Goal: Information Seeking & Learning: Learn about a topic

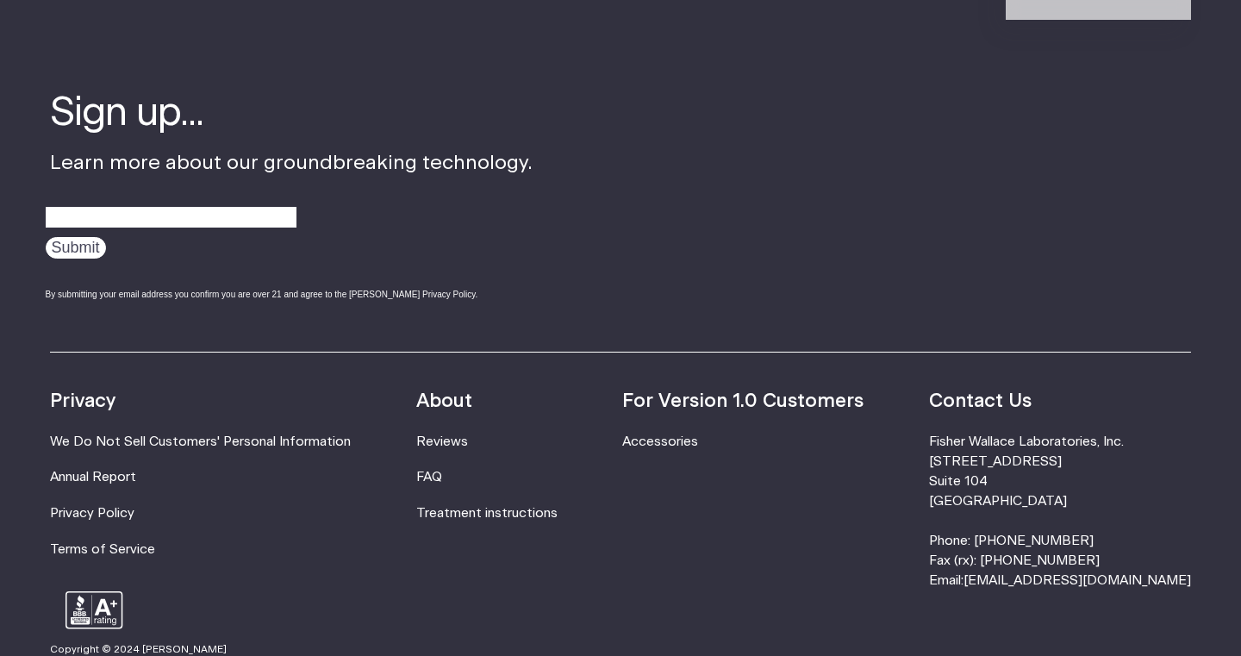
scroll to position [4446, 0]
click at [678, 436] on link "Accessories" at bounding box center [660, 442] width 76 height 13
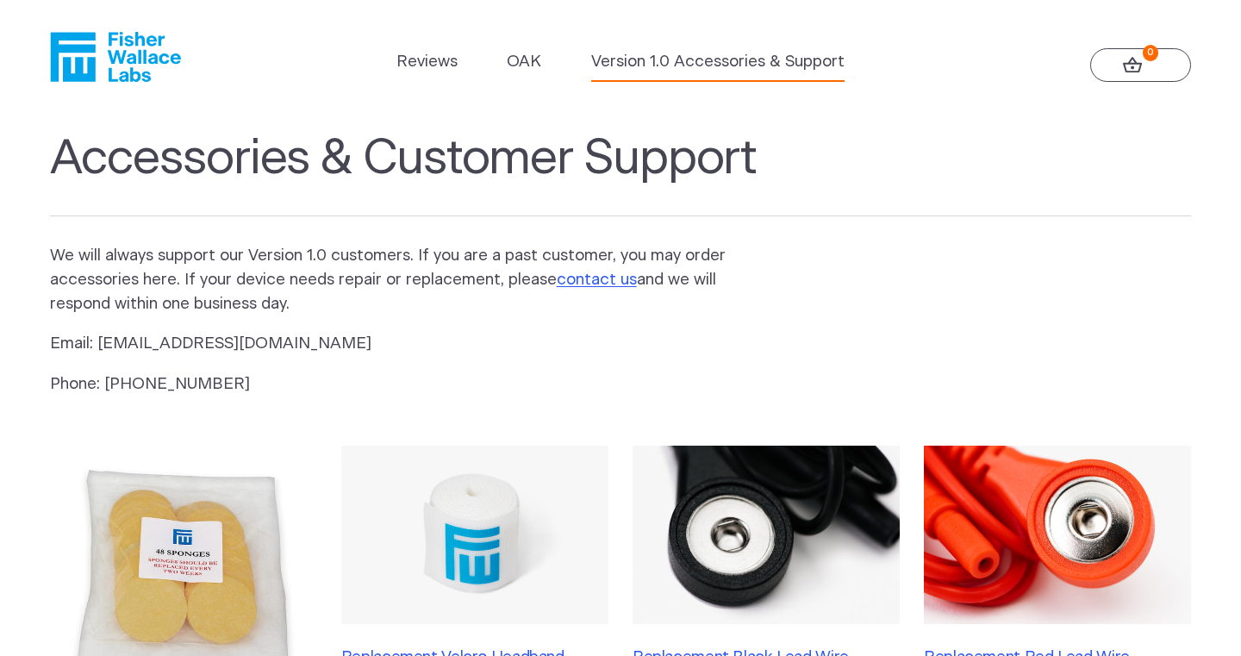
scroll to position [3, 0]
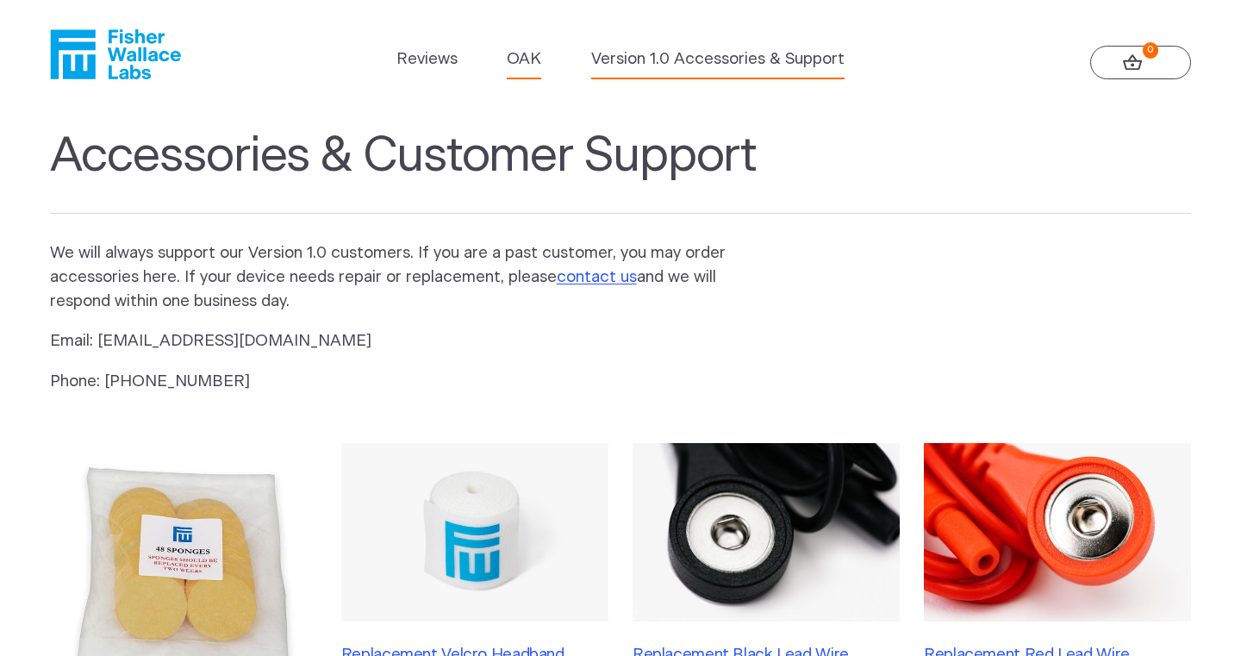
click at [526, 63] on link "OAK" at bounding box center [524, 59] width 34 height 24
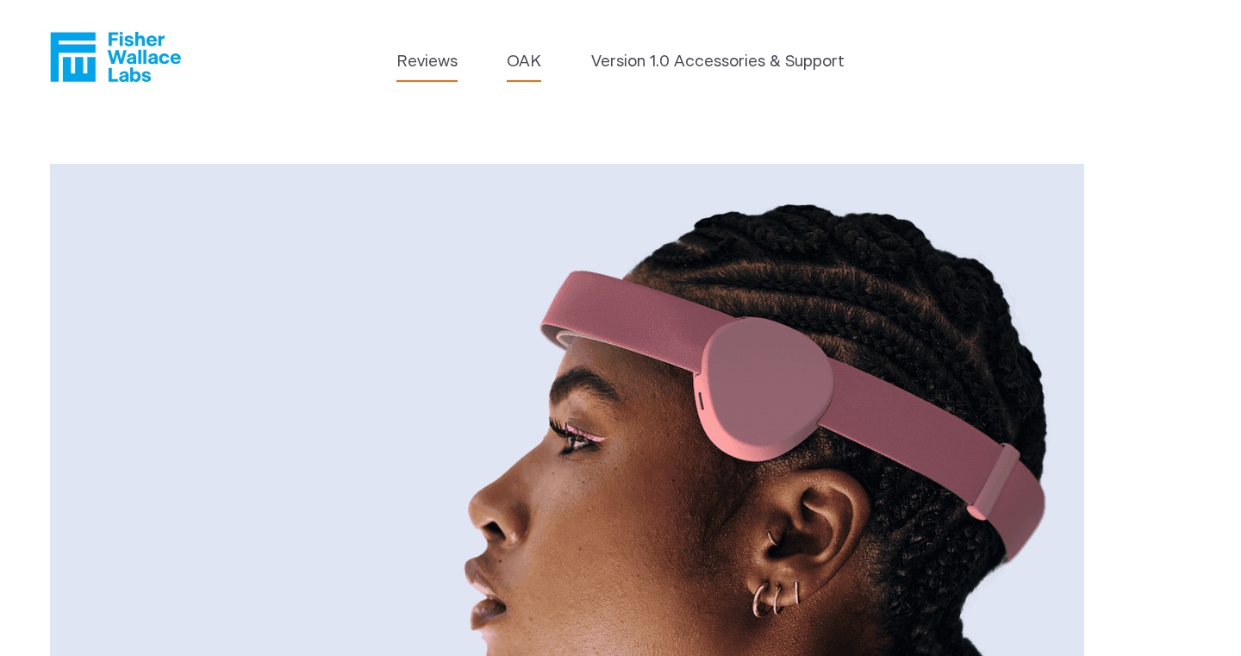
click at [443, 55] on link "Reviews" at bounding box center [426, 62] width 61 height 24
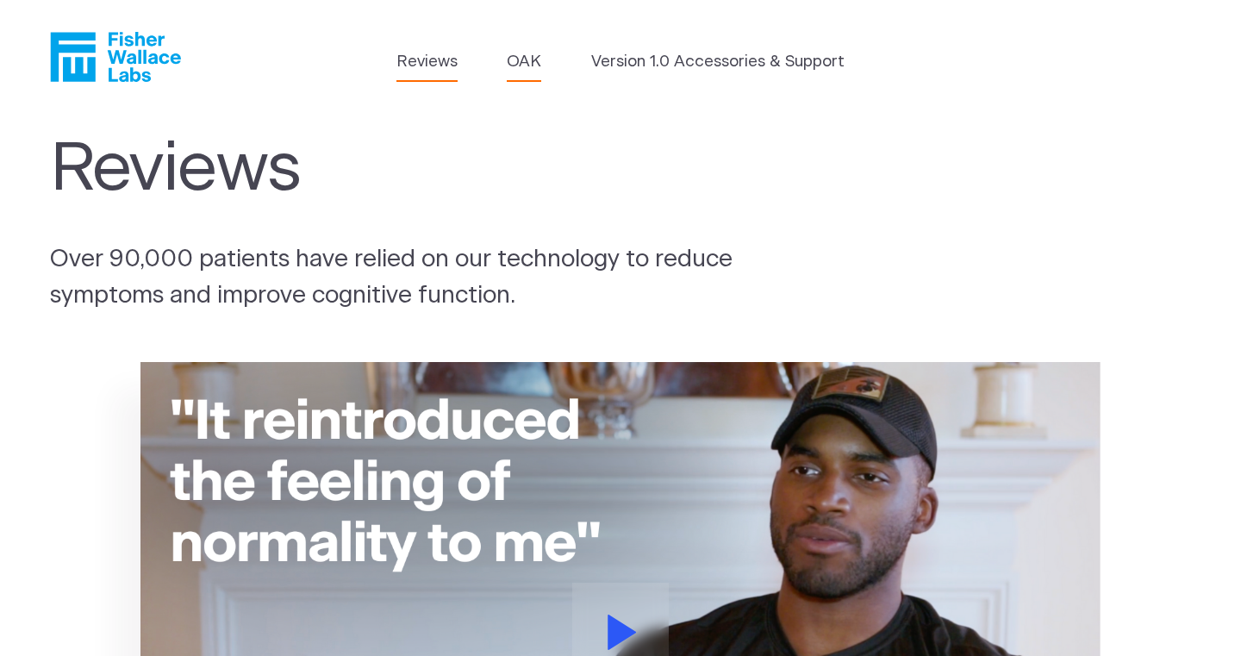
click at [512, 60] on link "OAK" at bounding box center [524, 62] width 34 height 24
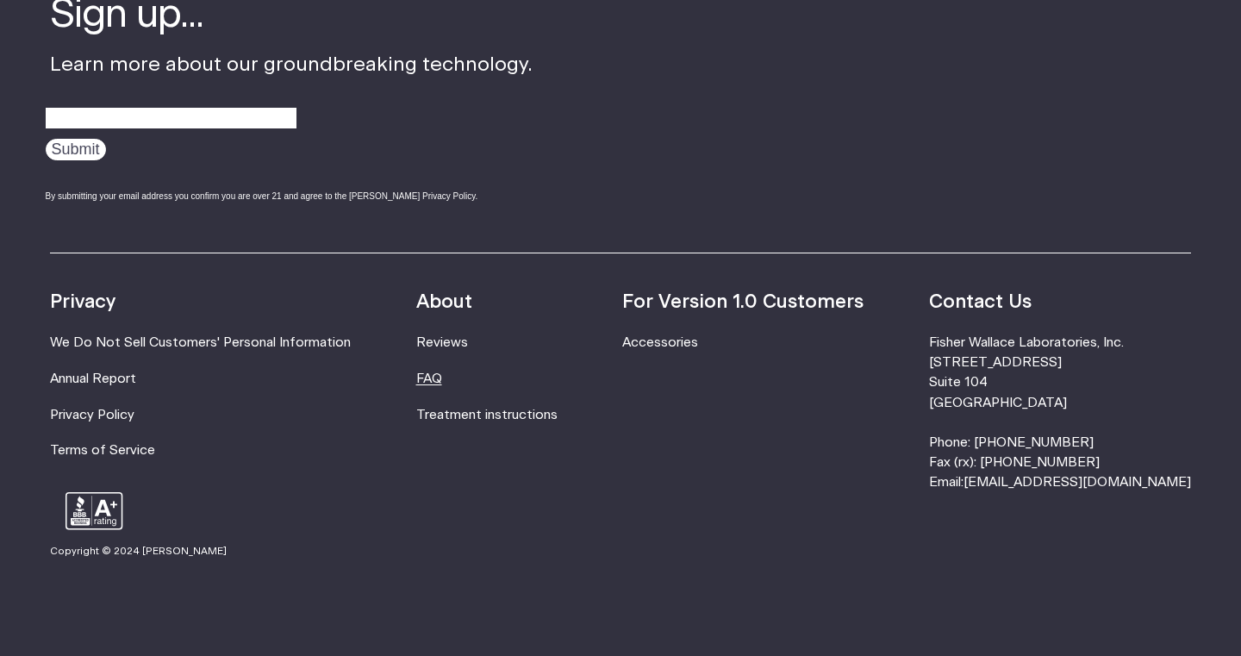
scroll to position [2962, 0]
click at [442, 373] on link "FAQ" at bounding box center [429, 379] width 26 height 13
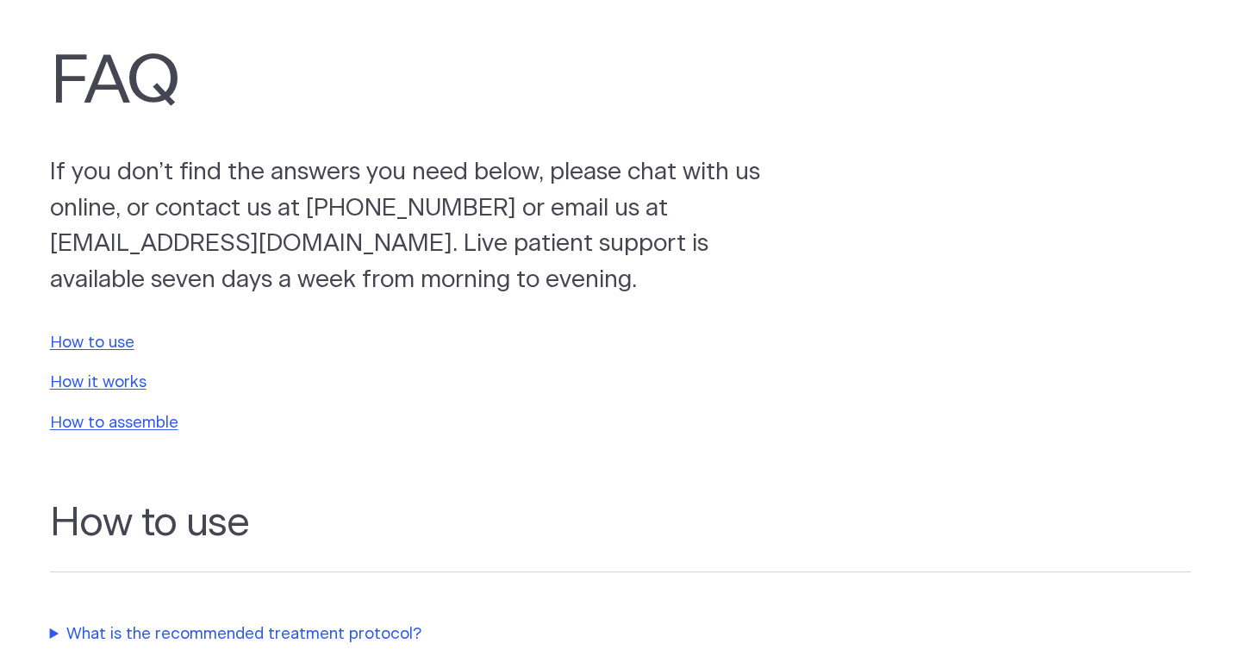
scroll to position [89, 0]
click at [104, 339] on link "How to use" at bounding box center [92, 341] width 84 height 16
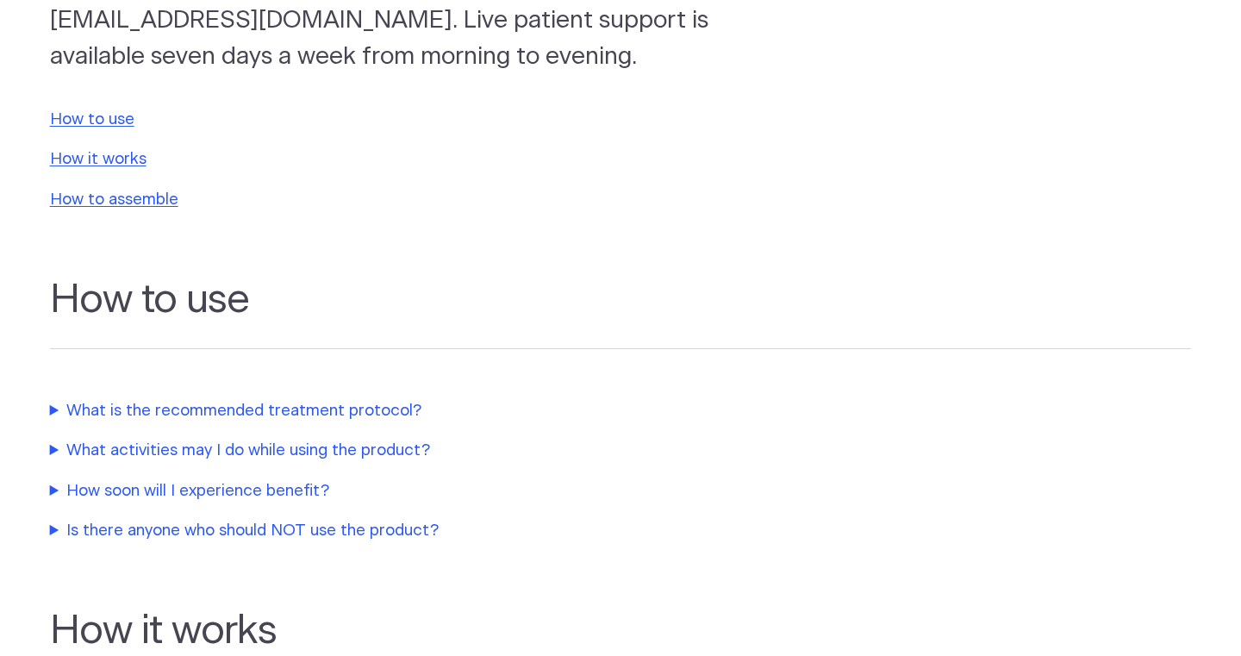
scroll to position [312, 0]
click at [289, 405] on summary "What is the recommended treatment protocol?" at bounding box center [412, 409] width 724 height 24
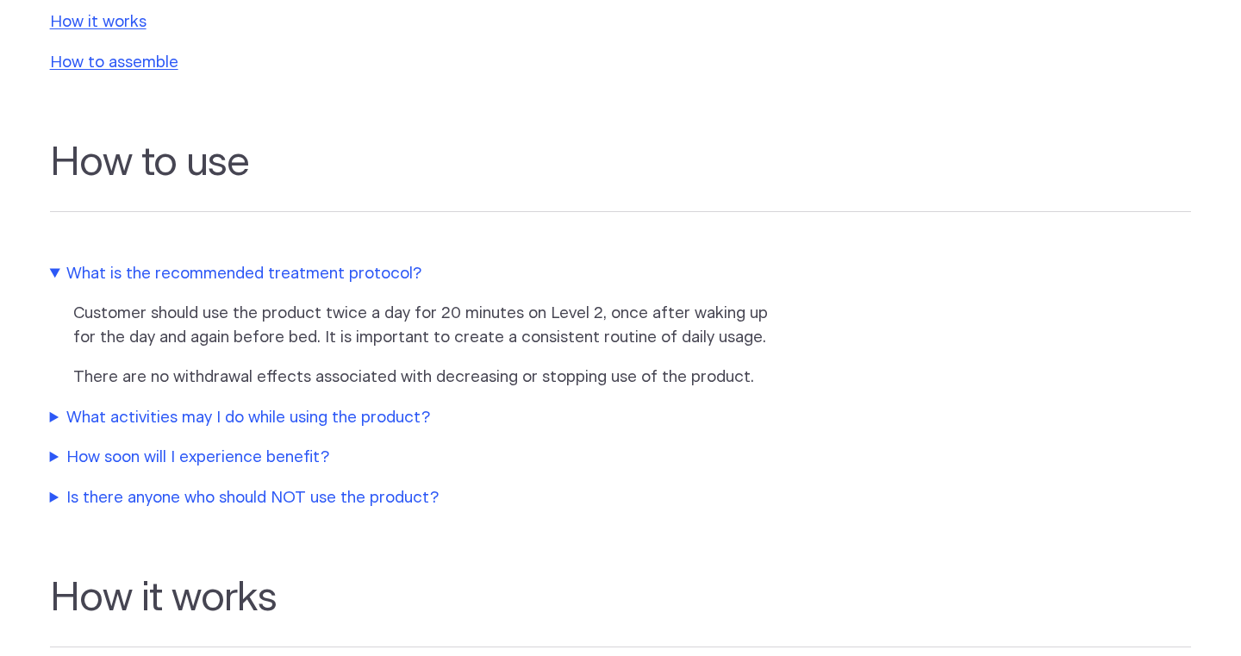
scroll to position [452, 0]
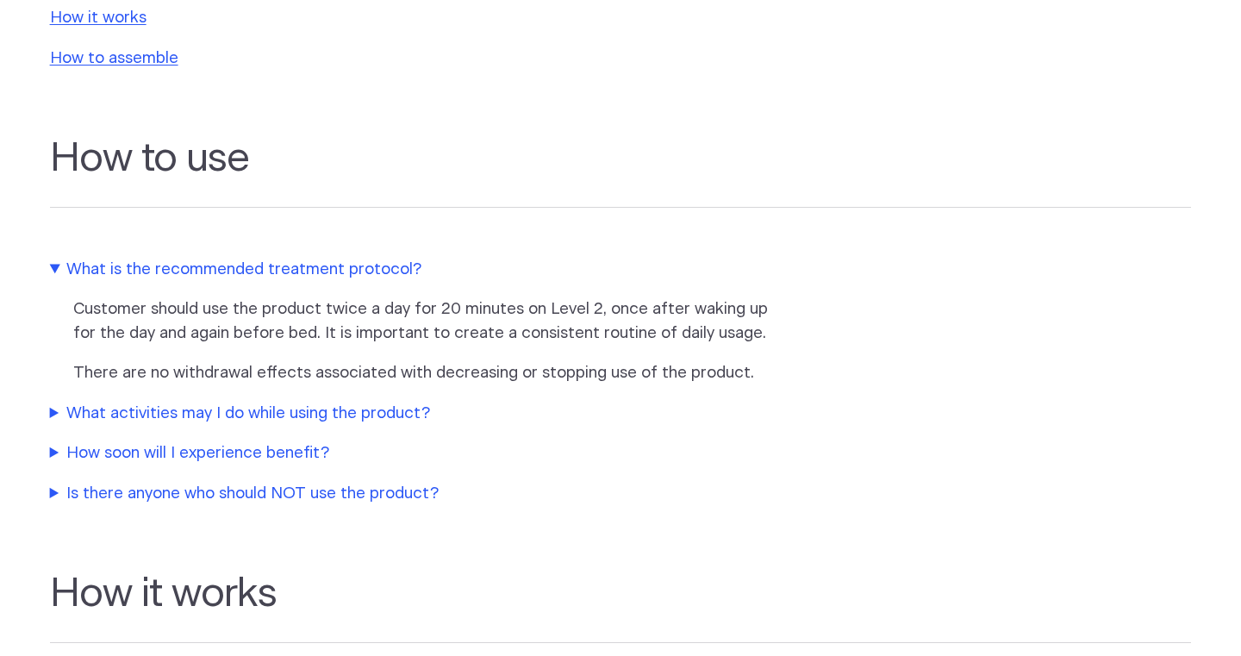
click at [289, 405] on summary "What activities may I do while using the product?" at bounding box center [412, 414] width 724 height 24
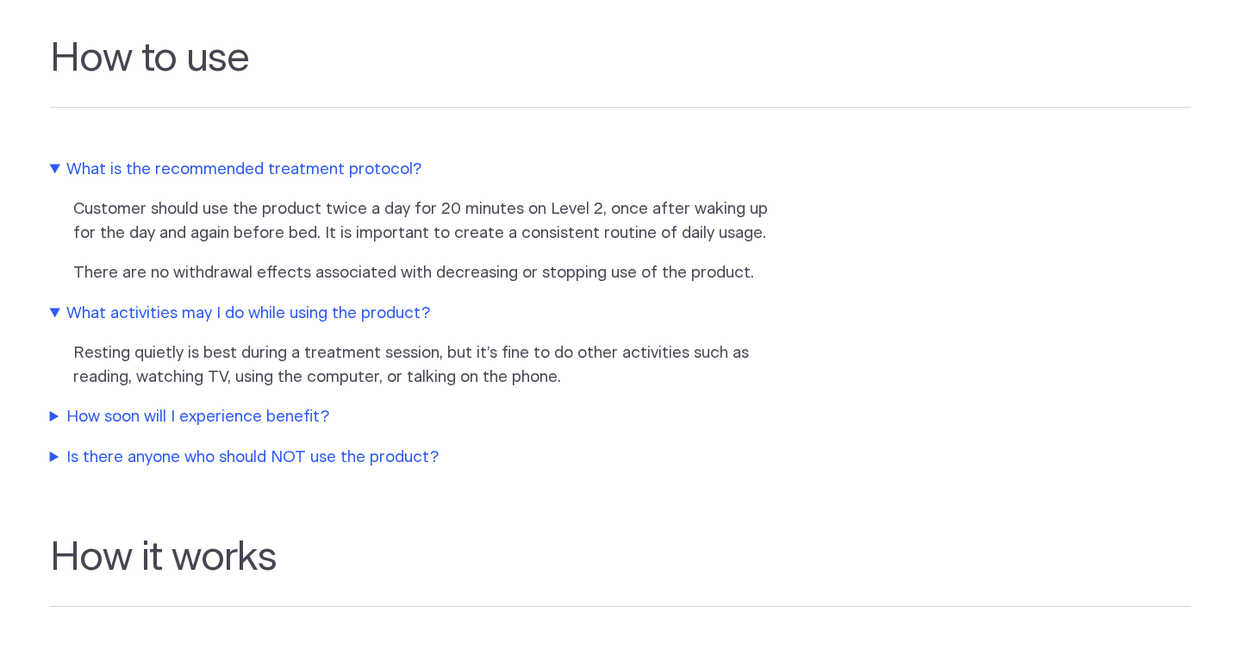
scroll to position [553, 0]
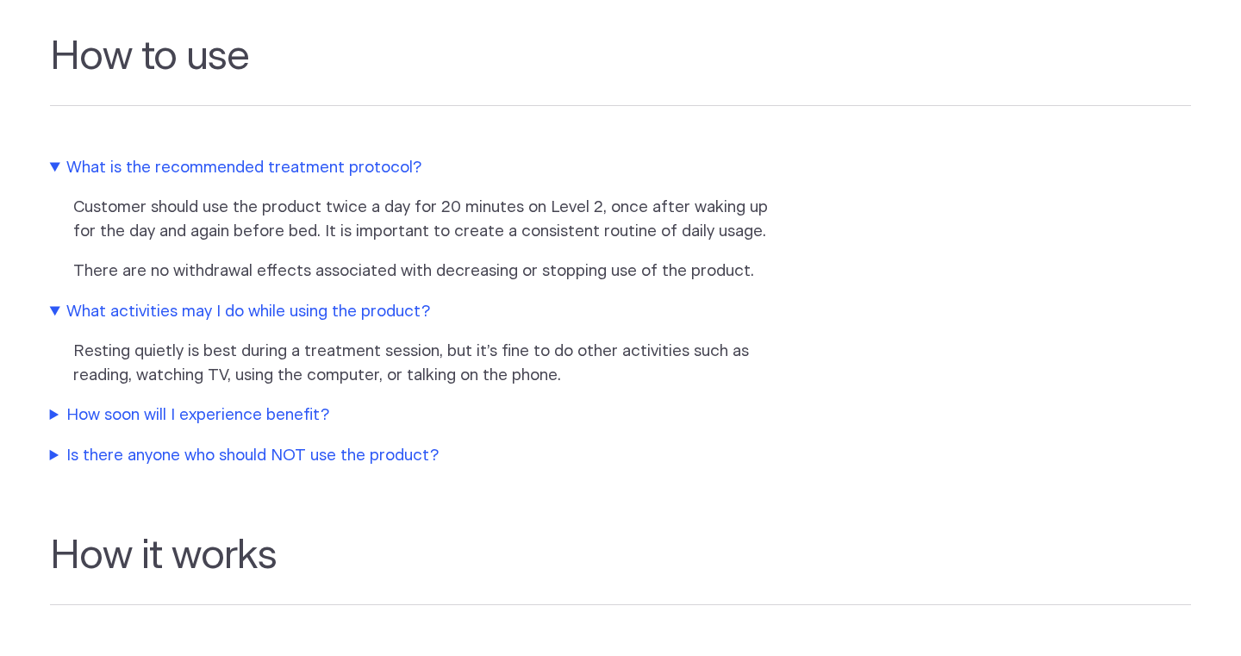
click at [289, 405] on summary "How soon will I experience benefit?" at bounding box center [412, 415] width 724 height 24
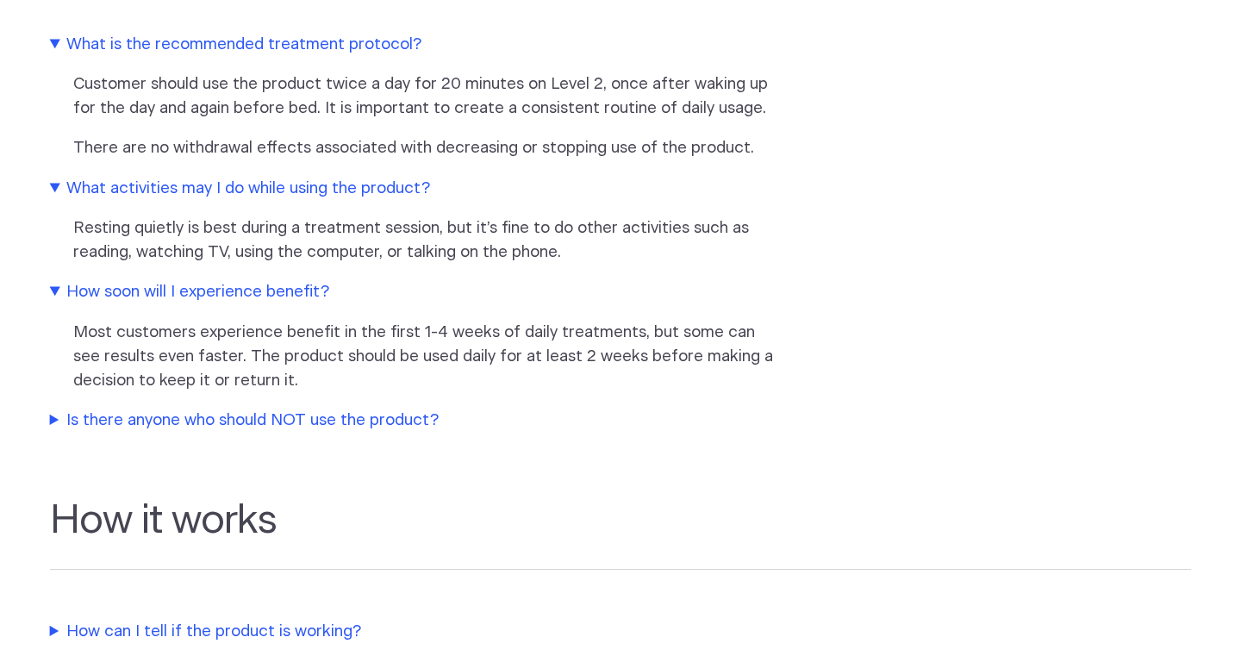
scroll to position [683, 0]
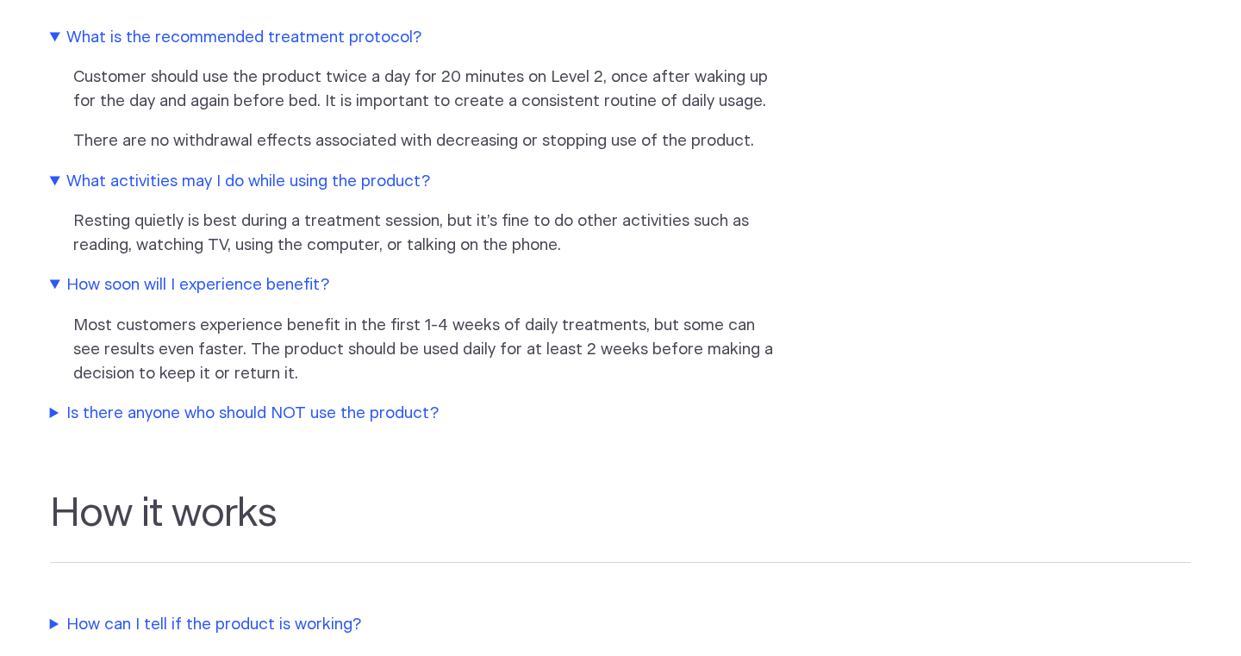
click at [289, 405] on summary "Is there anyone who should NOT use the product?" at bounding box center [412, 414] width 724 height 24
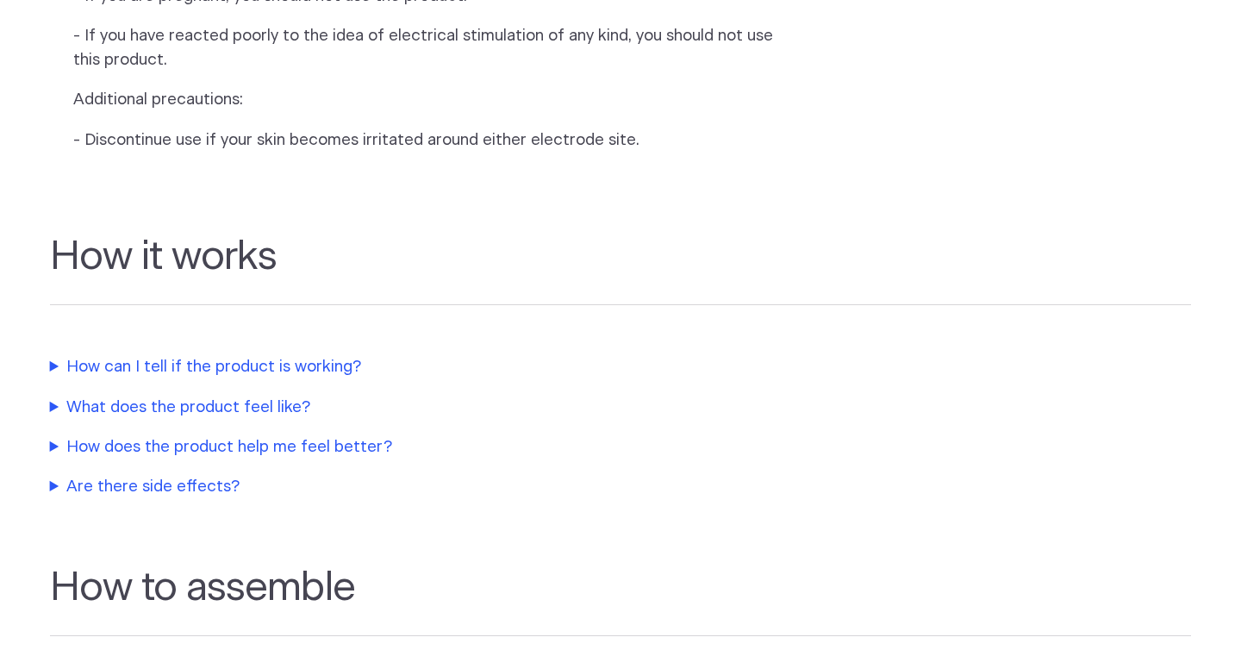
scroll to position [1357, 0]
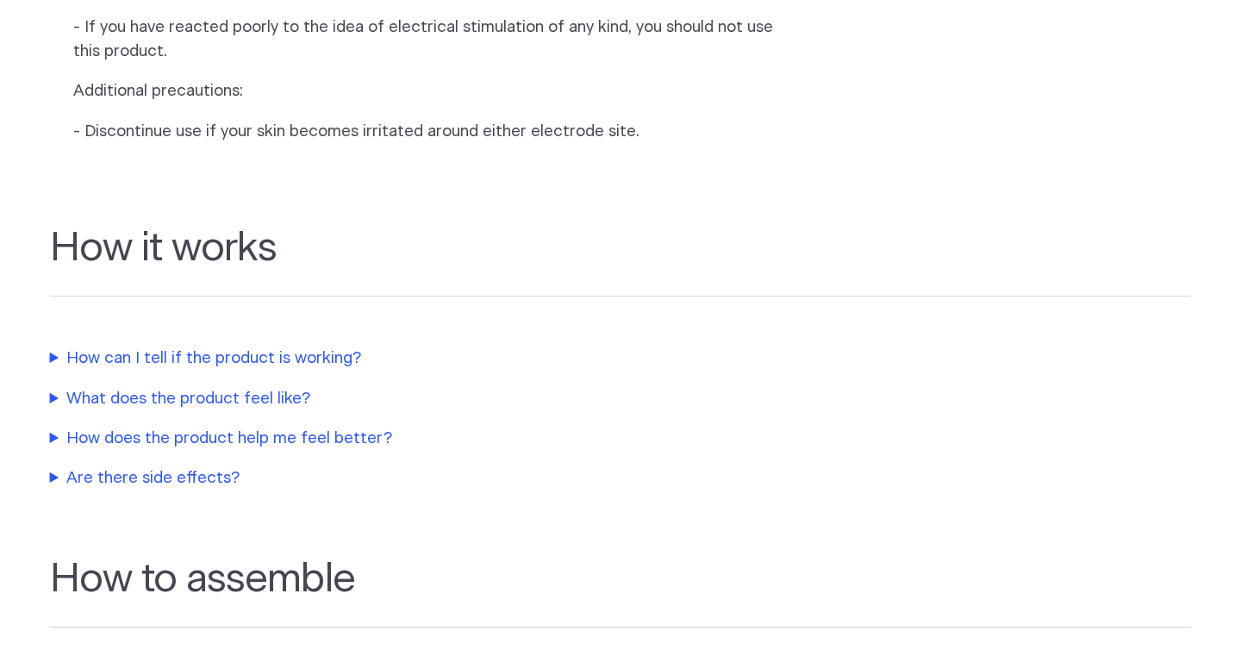
click at [289, 405] on summary "What does the product feel like?" at bounding box center [412, 399] width 724 height 24
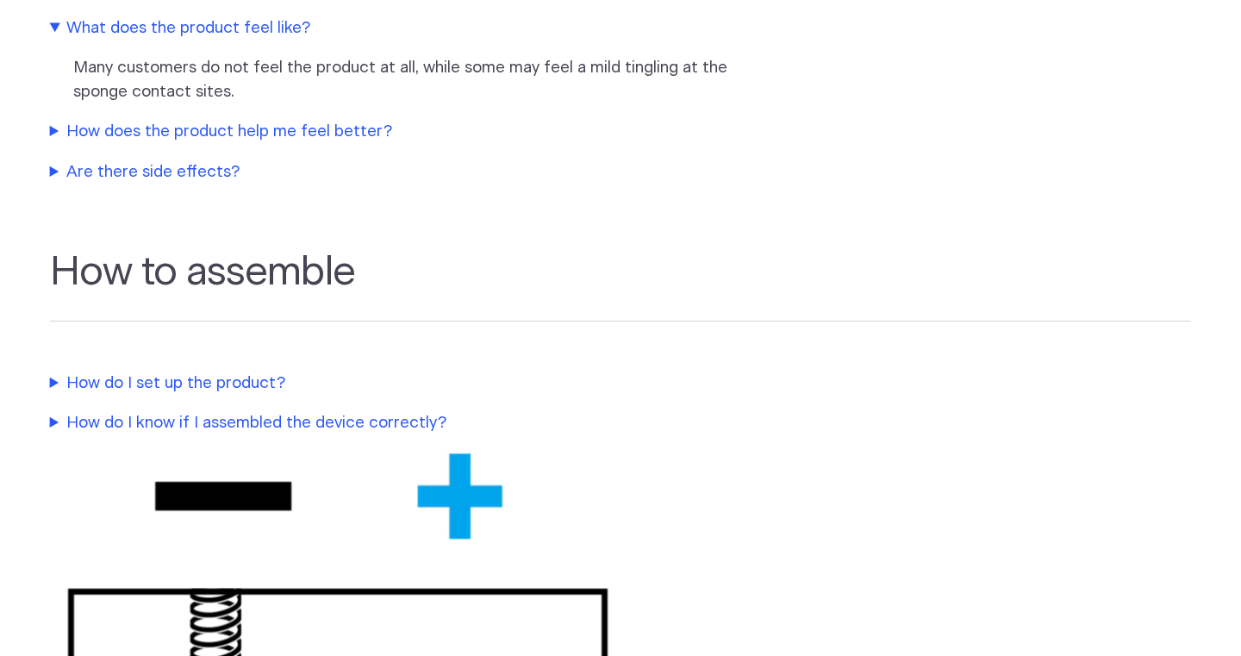
scroll to position [1745, 0]
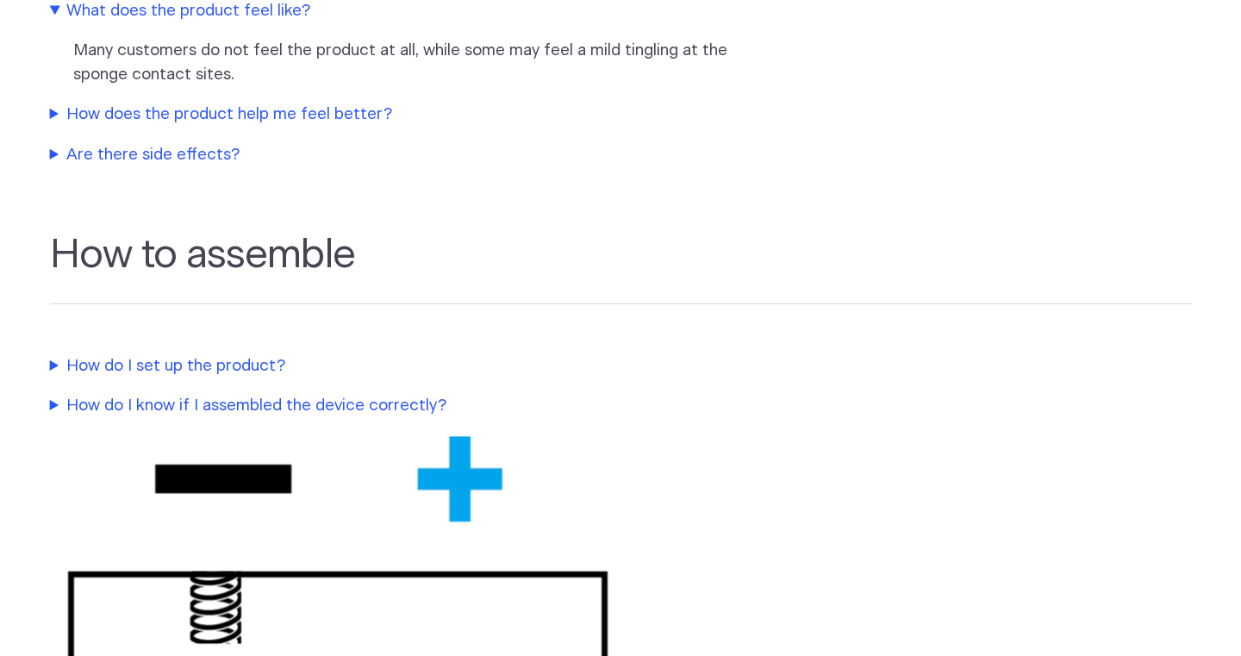
click at [289, 405] on summary "How do I know if I assembled the device correctly?" at bounding box center [412, 406] width 724 height 24
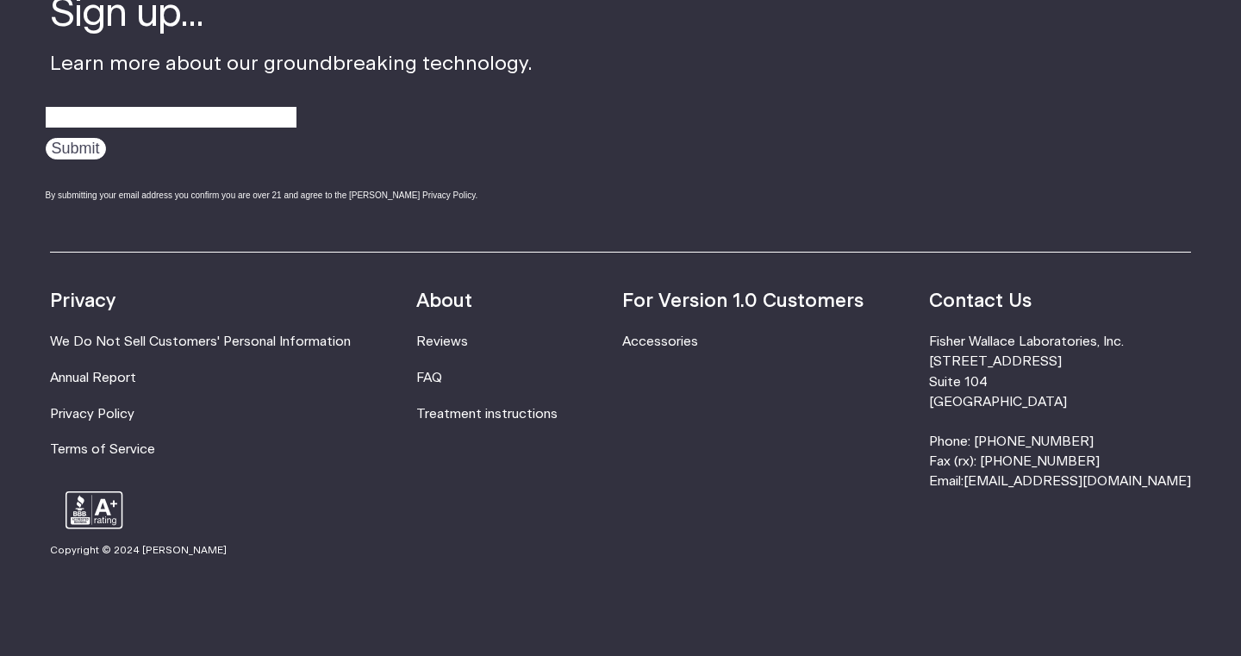
scroll to position [3316, 0]
click at [442, 372] on link "FAQ" at bounding box center [429, 378] width 26 height 13
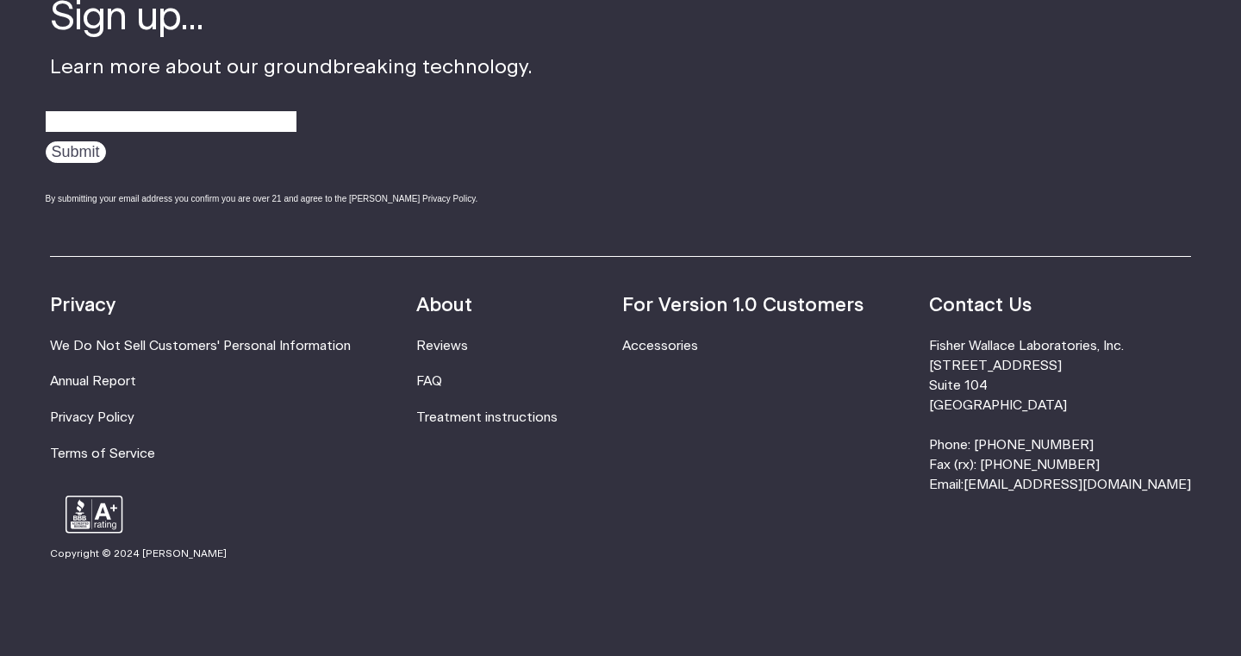
scroll to position [2345, 0]
click at [466, 412] on link "Treatment instructions" at bounding box center [486, 418] width 141 height 13
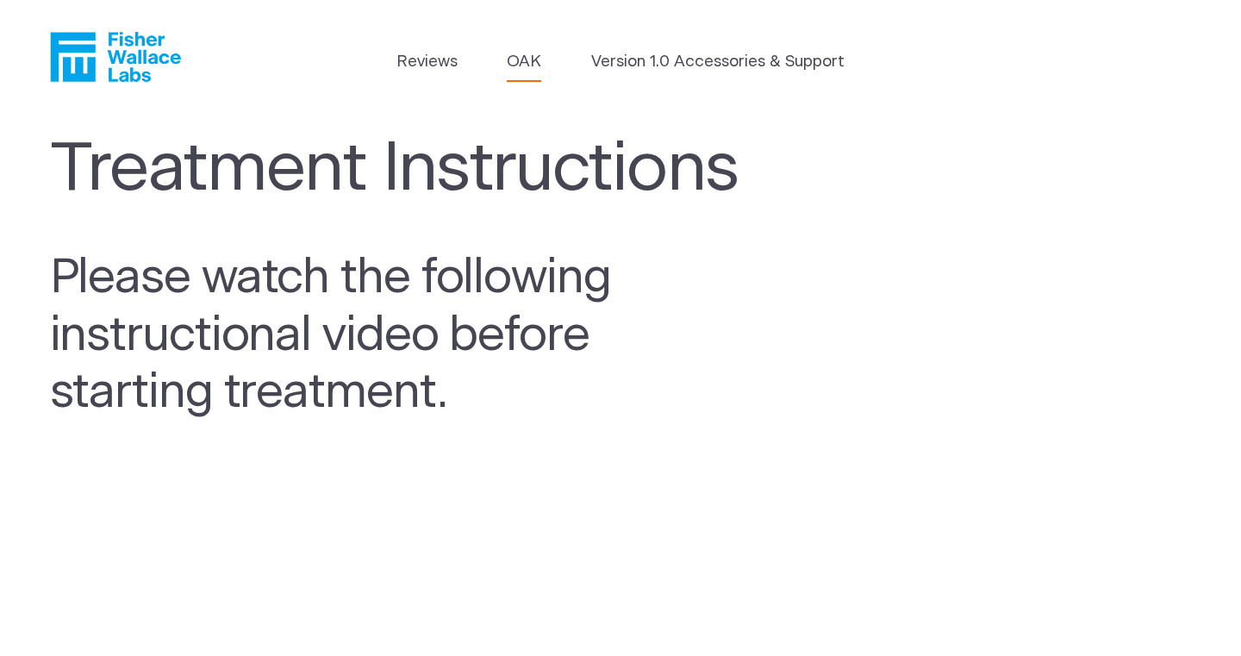
click at [524, 66] on link "OAK" at bounding box center [524, 62] width 34 height 24
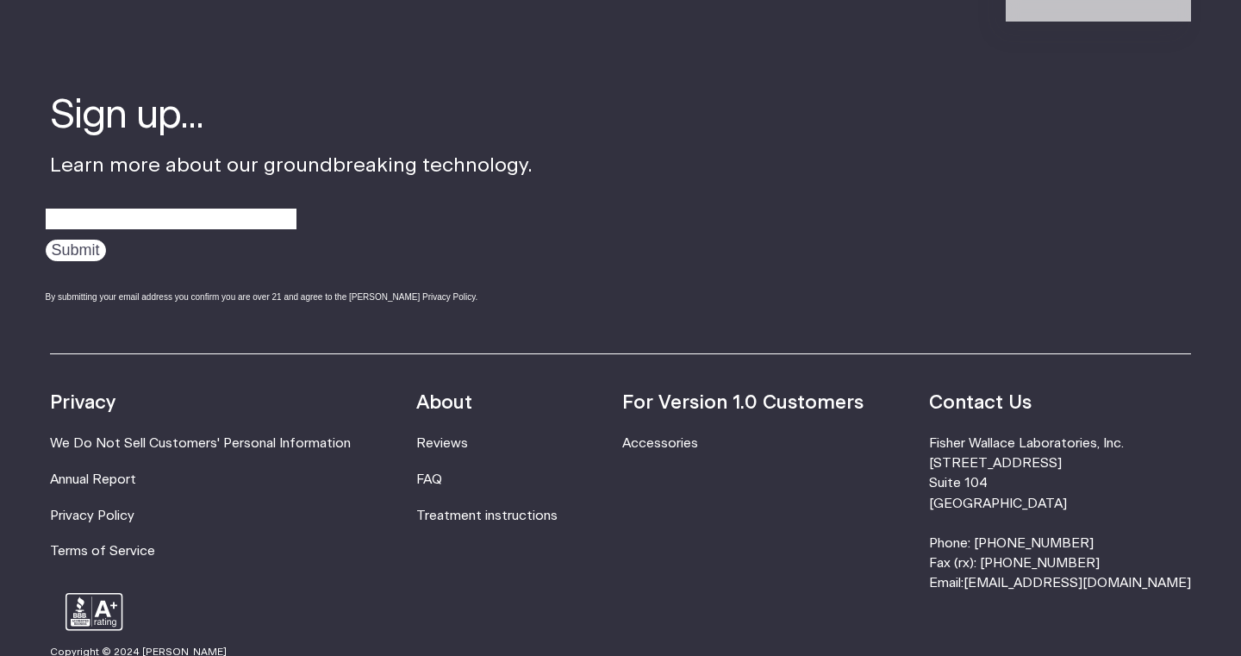
scroll to position [2865, 0]
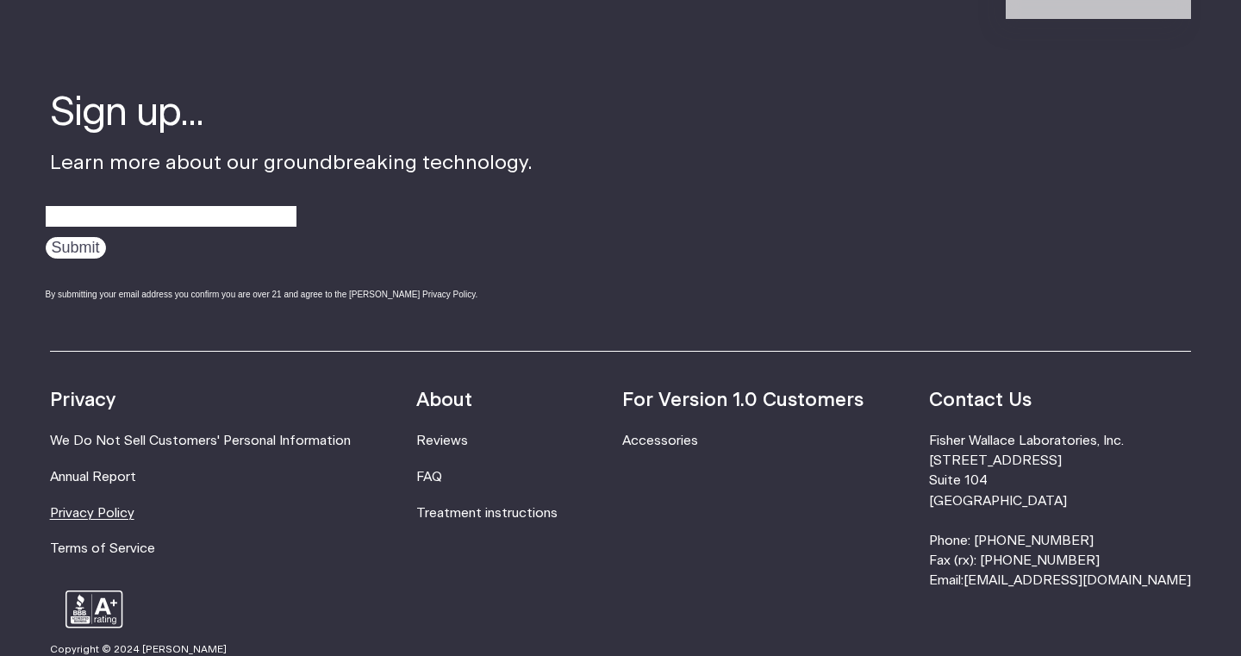
click at [100, 507] on link "Privacy Policy" at bounding box center [92, 513] width 84 height 13
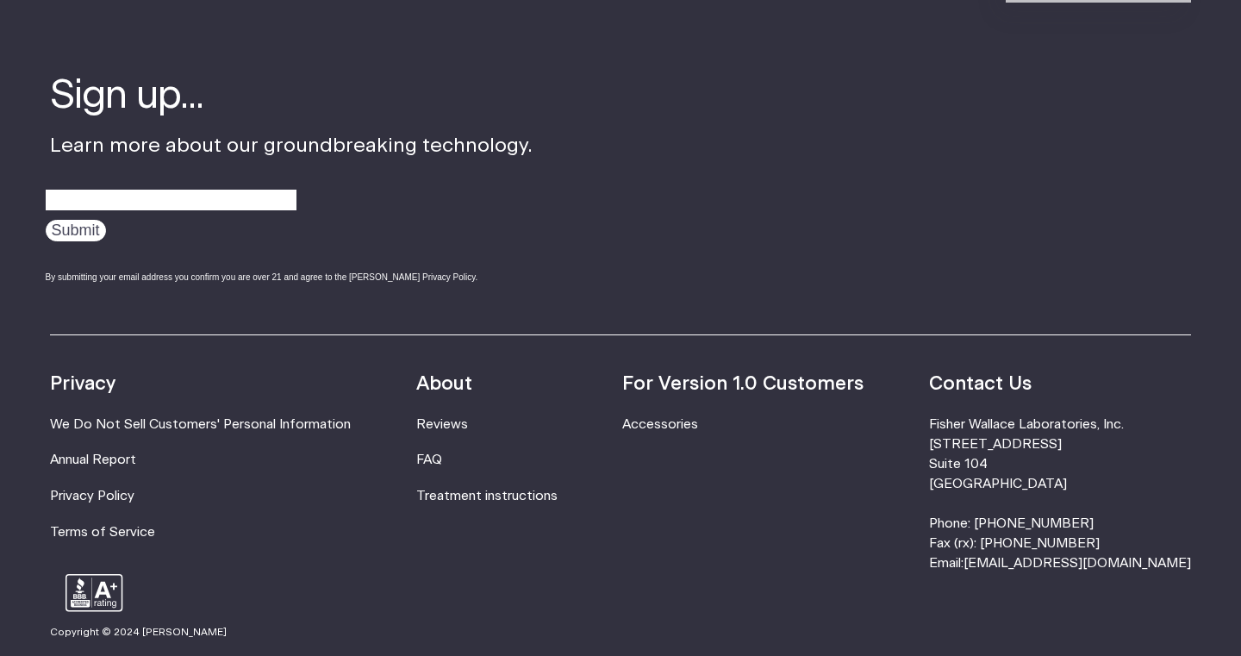
scroll to position [3907, 0]
